Goal: Use online tool/utility: Utilize a website feature to perform a specific function

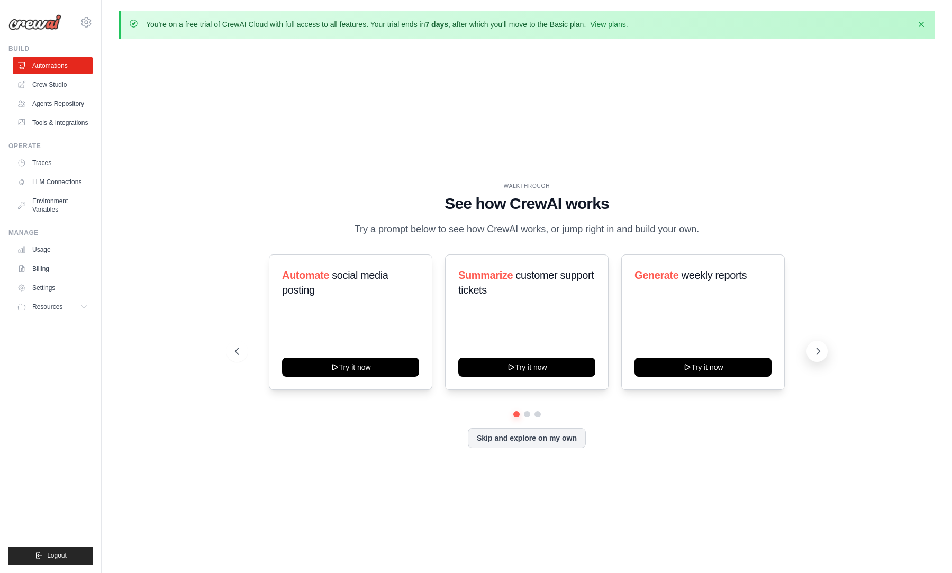
click at [814, 357] on icon at bounding box center [818, 351] width 11 height 11
click at [235, 357] on icon at bounding box center [236, 351] width 11 height 11
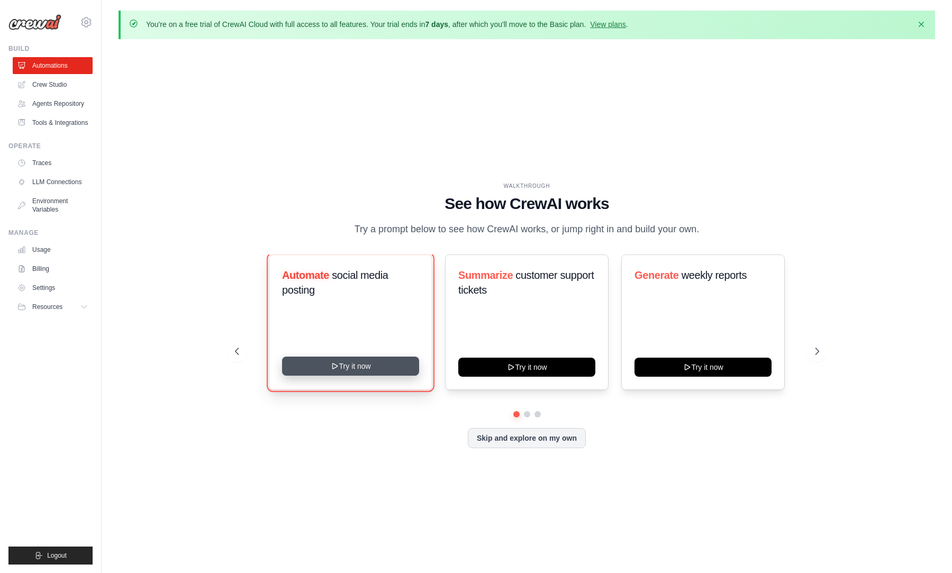
click at [314, 372] on button "Try it now" at bounding box center [350, 366] width 137 height 19
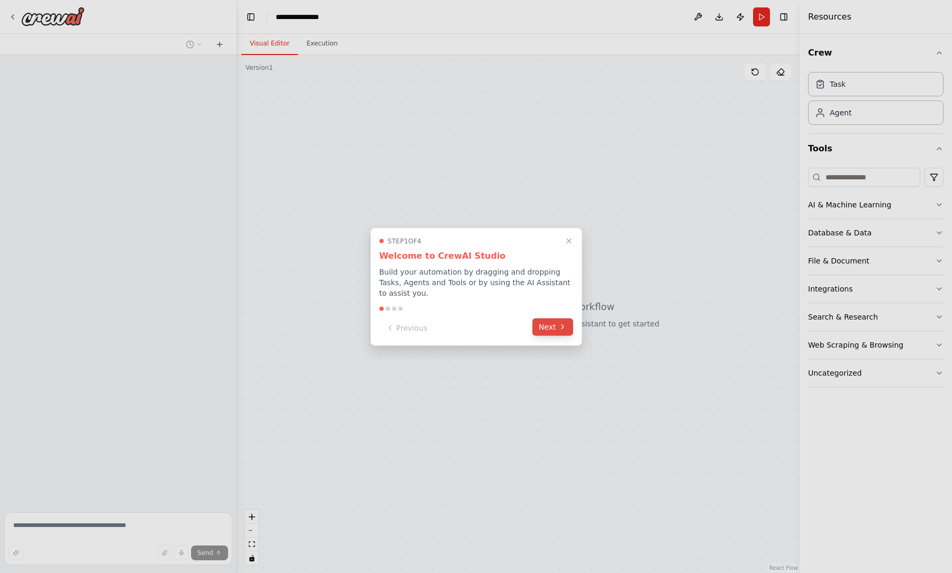
click at [560, 326] on button "Next" at bounding box center [553, 326] width 41 height 17
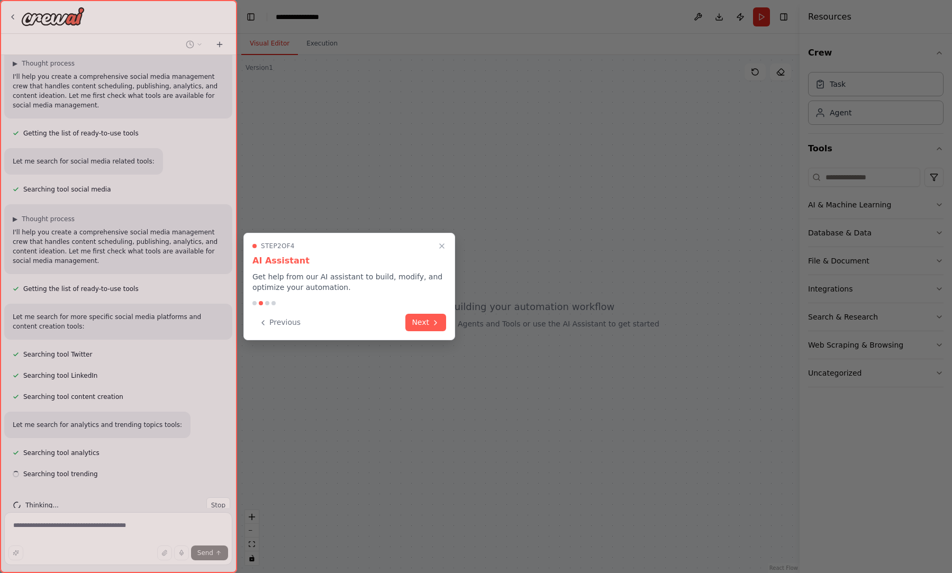
scroll to position [79, 0]
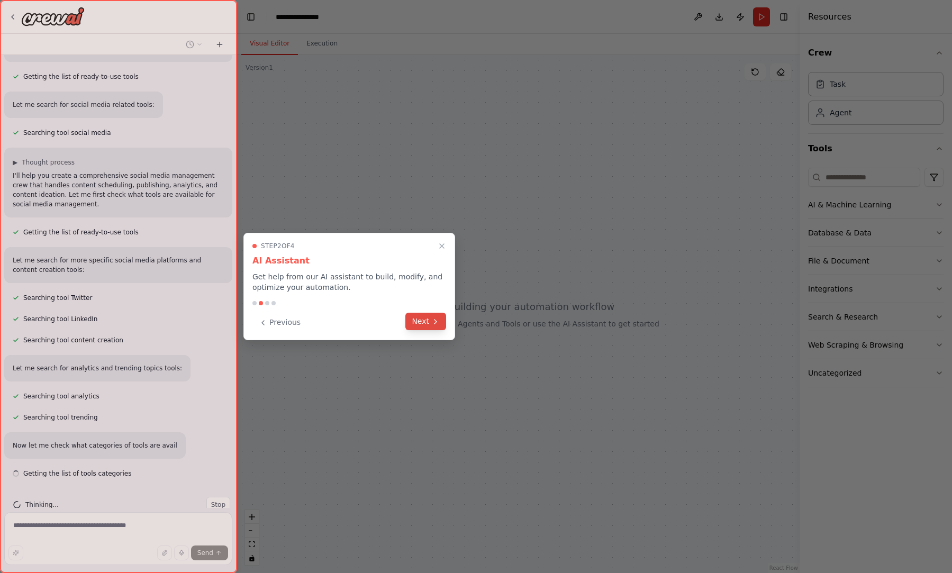
click at [411, 320] on button "Next" at bounding box center [426, 321] width 41 height 17
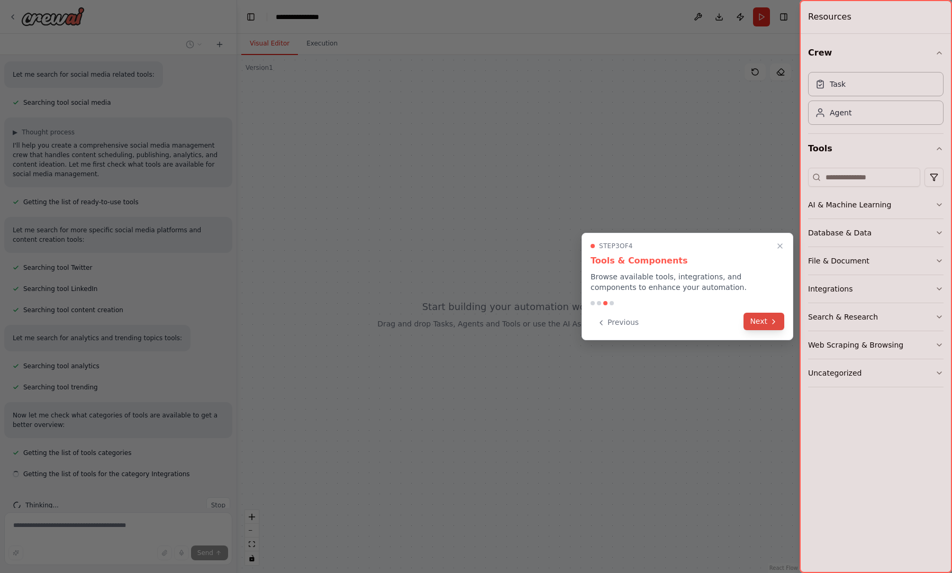
scroll to position [166, 0]
click at [761, 322] on button "Next" at bounding box center [764, 321] width 41 height 17
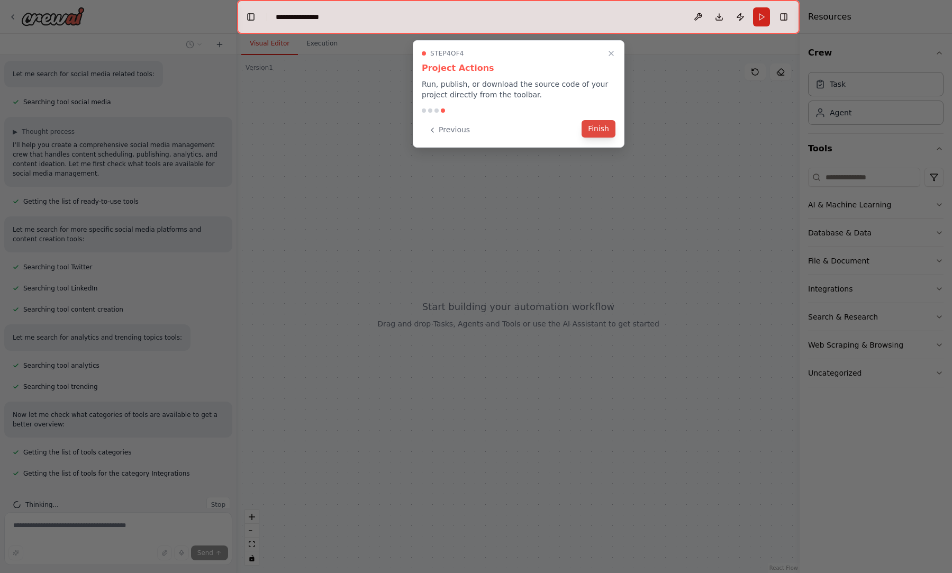
click at [603, 125] on button "Finish" at bounding box center [599, 128] width 34 height 17
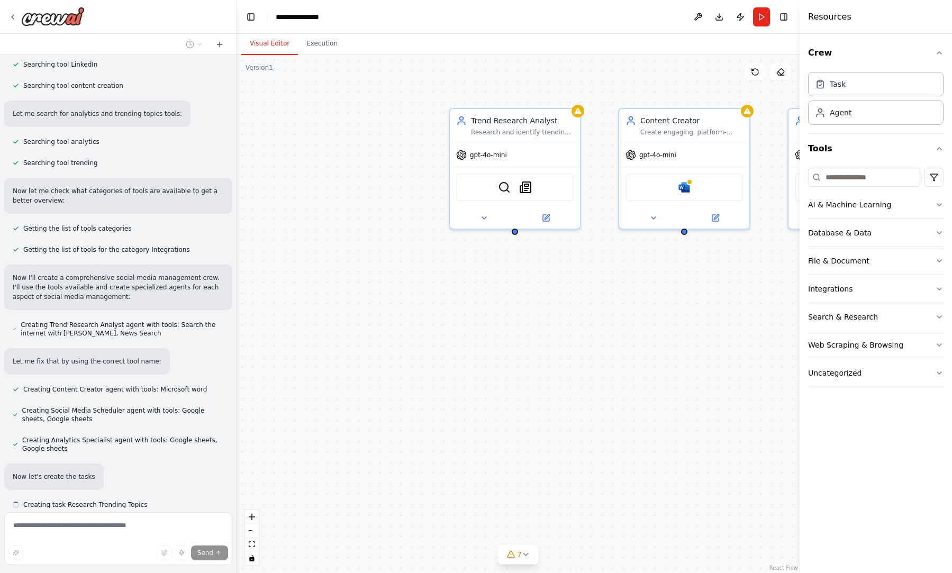
scroll to position [390, 0]
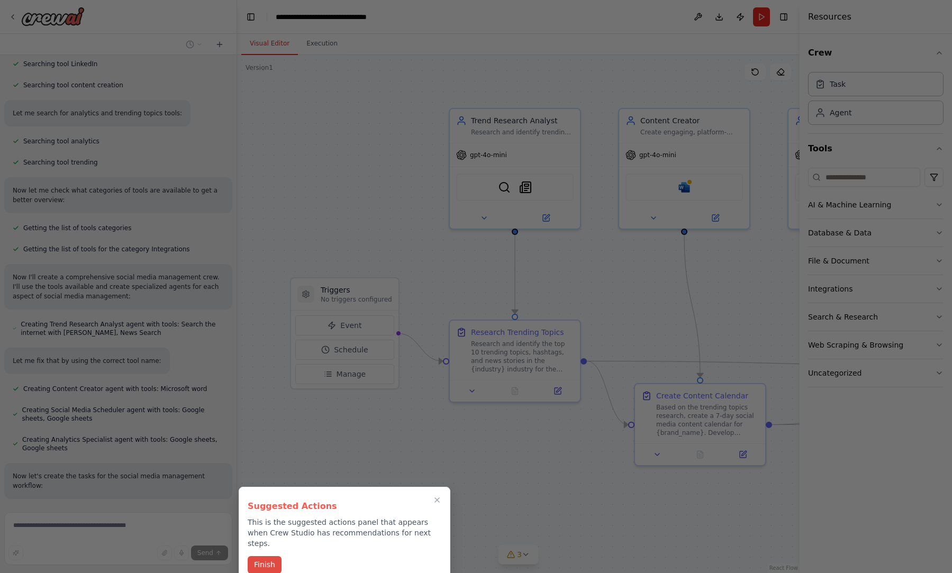
click at [254, 556] on button "Finish" at bounding box center [265, 564] width 34 height 17
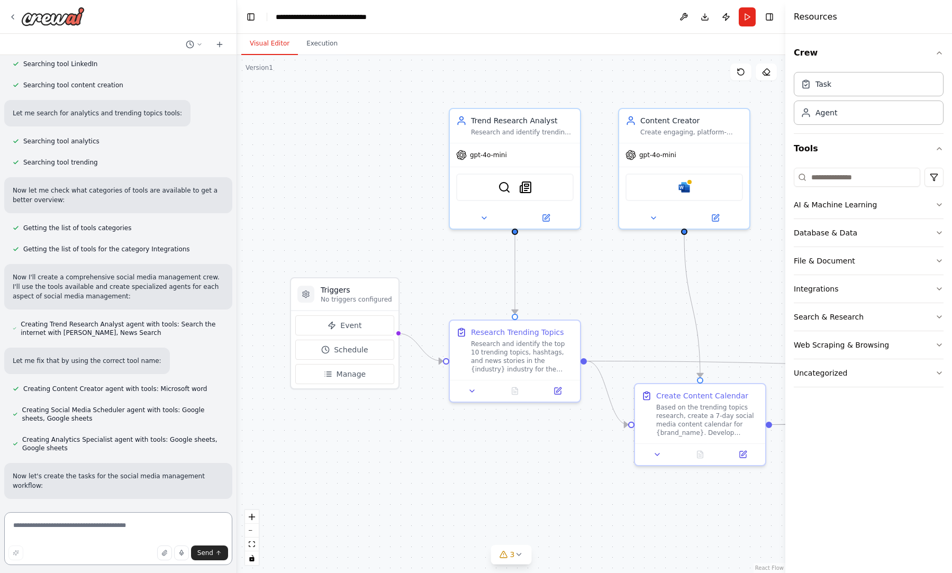
drag, startPoint x: 801, startPoint y: 171, endPoint x: 786, endPoint y: 188, distance: 22.9
click at [786, 188] on div at bounding box center [788, 286] width 4 height 573
click at [804, 210] on div "AI & Machine Learning" at bounding box center [835, 205] width 83 height 11
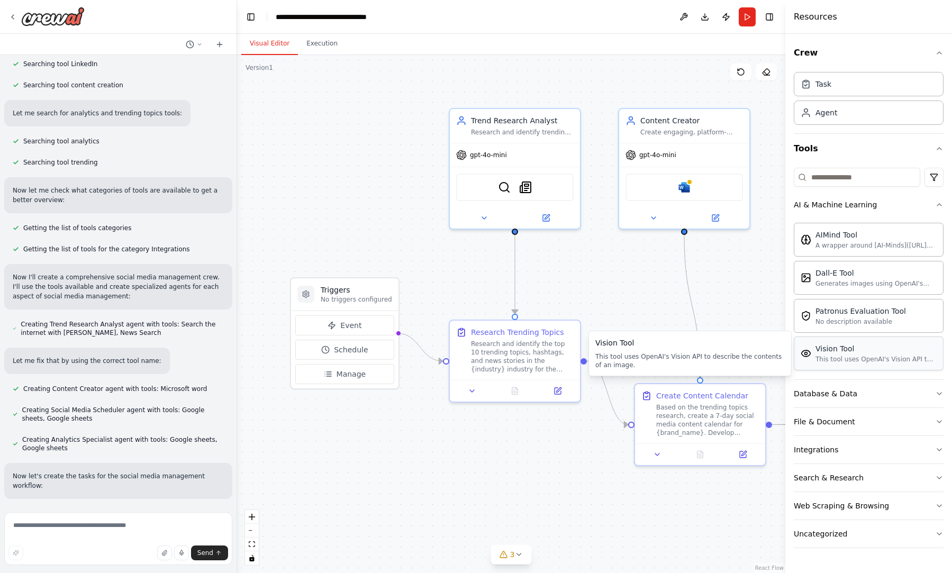
click at [817, 353] on div "Vision Tool" at bounding box center [876, 349] width 121 height 11
click at [675, 425] on div "Based on the trending topics research, create a 7-day social media content cale…" at bounding box center [708, 418] width 103 height 34
click at [748, 453] on button at bounding box center [743, 452] width 37 height 13
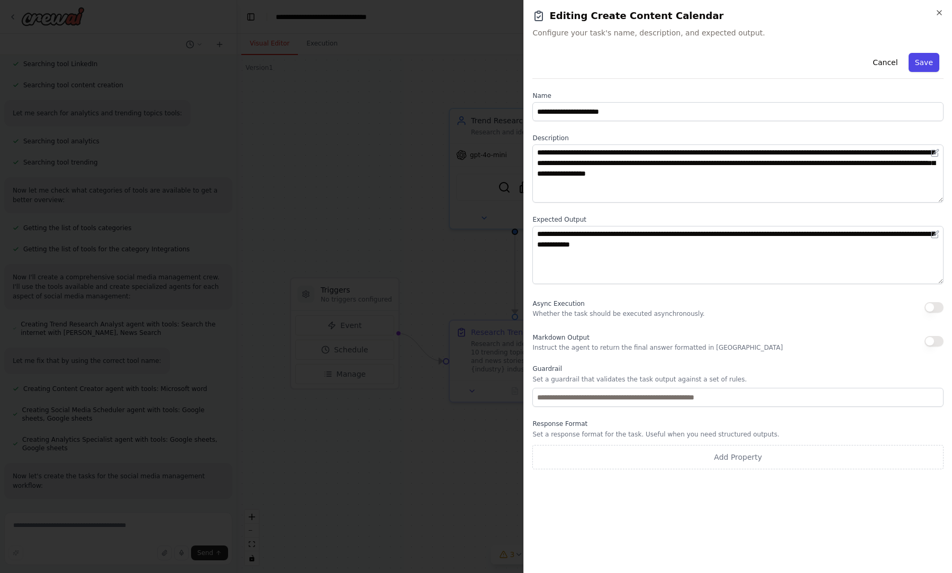
click at [924, 69] on button "Save" at bounding box center [924, 62] width 31 height 19
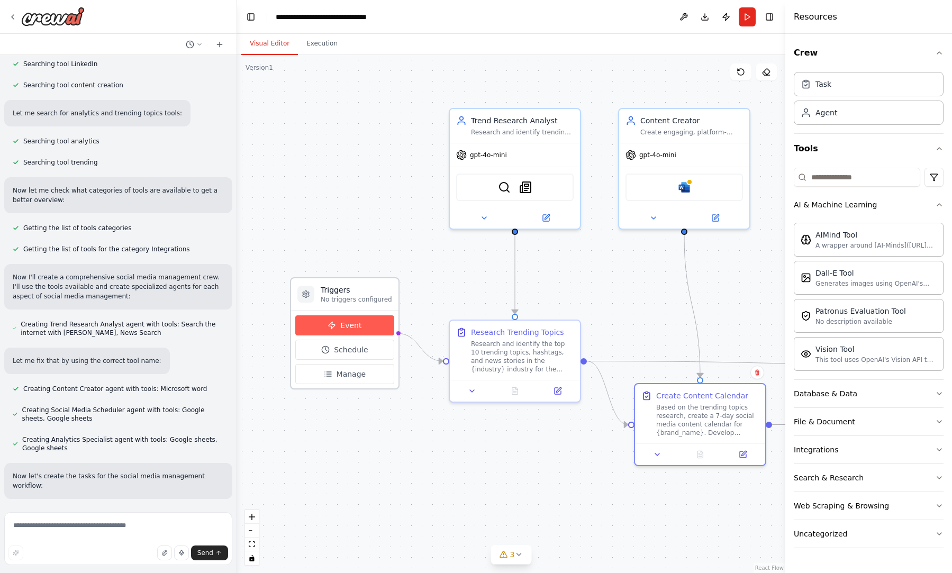
click at [361, 329] on button "Event" at bounding box center [344, 326] width 99 height 20
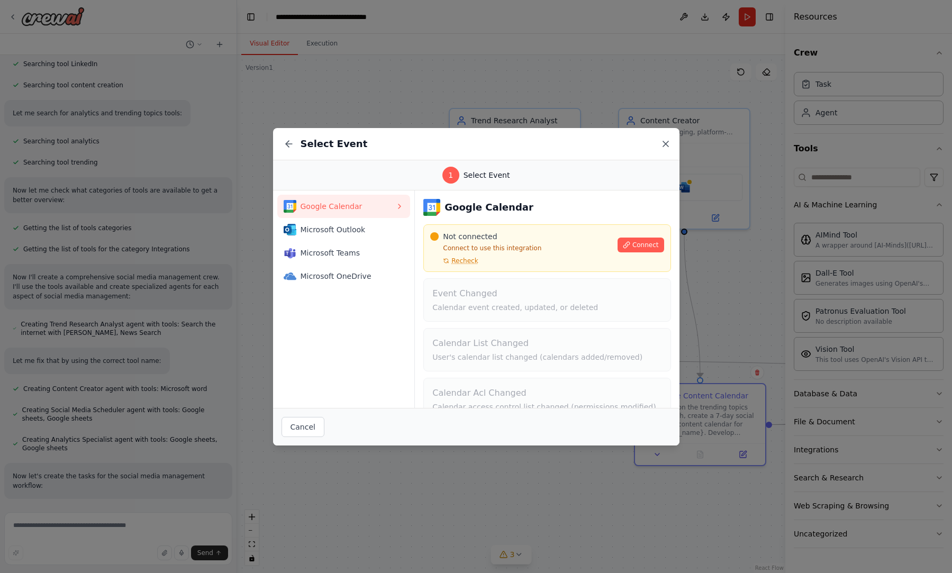
click at [669, 140] on icon at bounding box center [666, 144] width 11 height 11
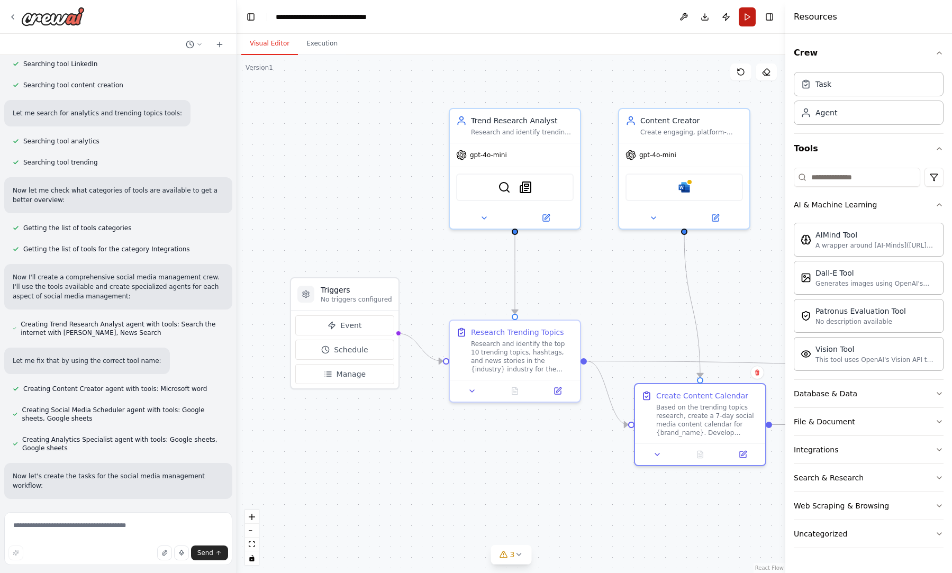
click at [745, 20] on button "Run" at bounding box center [747, 16] width 17 height 19
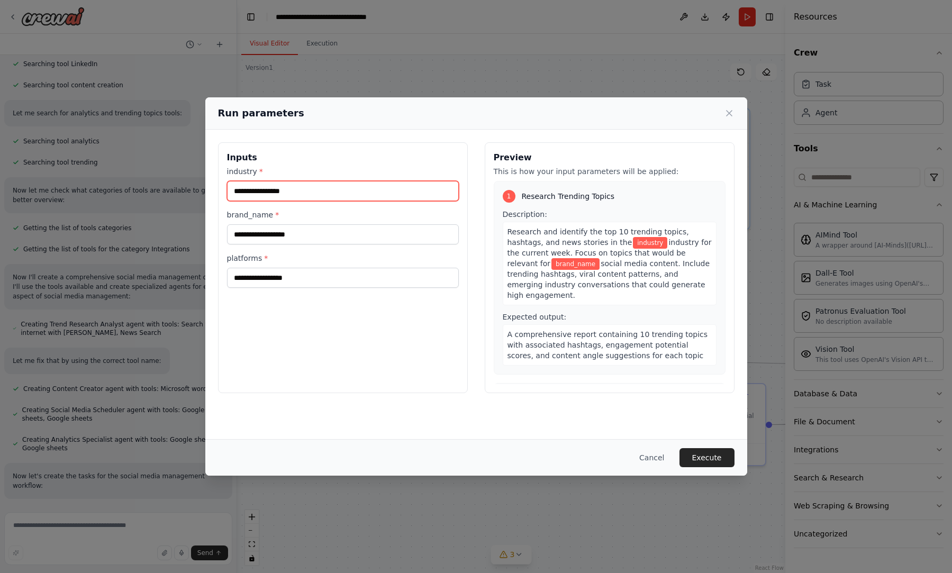
click at [416, 191] on input "industry *" at bounding box center [343, 191] width 232 height 20
click at [732, 113] on icon at bounding box center [729, 113] width 11 height 11
